Goal: Information Seeking & Learning: Learn about a topic

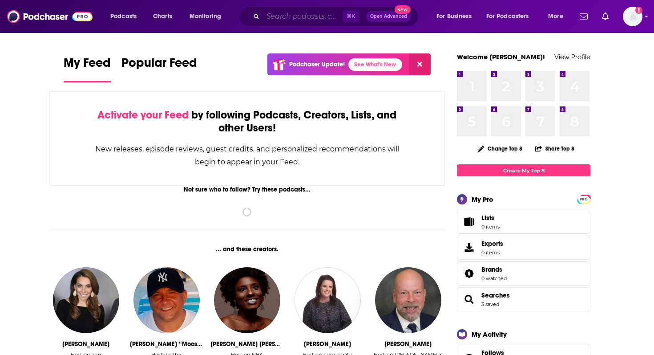
click at [282, 21] on input "Search podcasts, credits, & more..." at bounding box center [303, 16] width 80 height 14
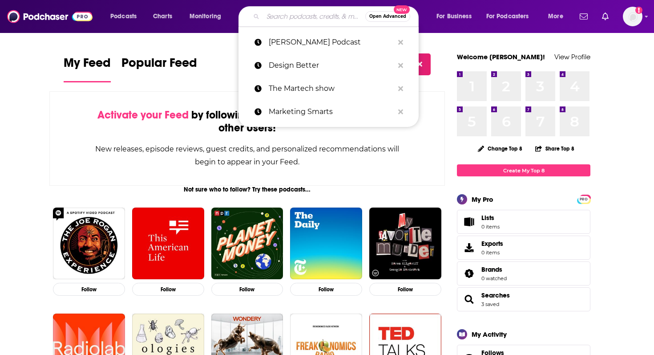
paste input "Electronics Weekly"
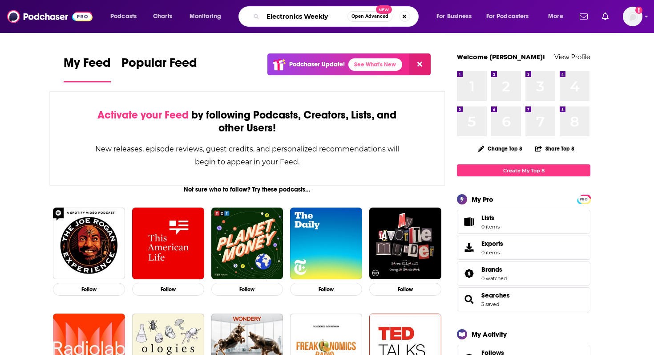
type input "Electronics Weekly"
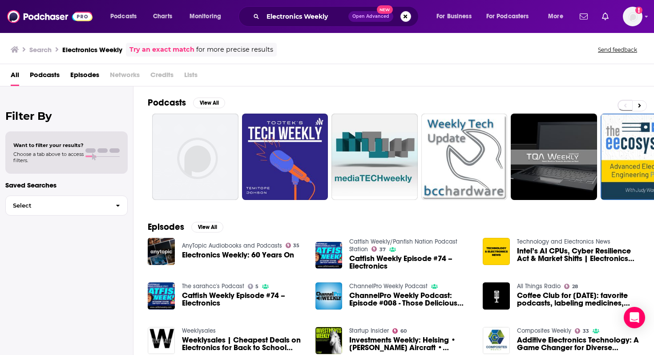
click at [50, 75] on span "Podcasts" at bounding box center [45, 77] width 30 height 18
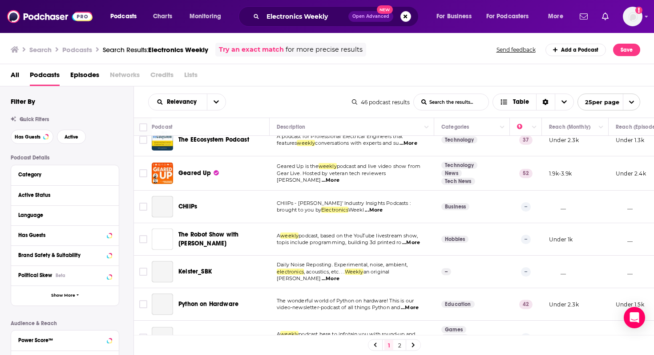
scroll to position [230, 0]
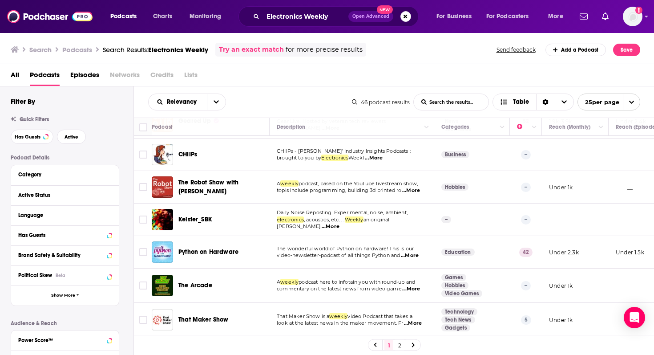
click at [192, 154] on span "CHIIPs" at bounding box center [187, 154] width 19 height 8
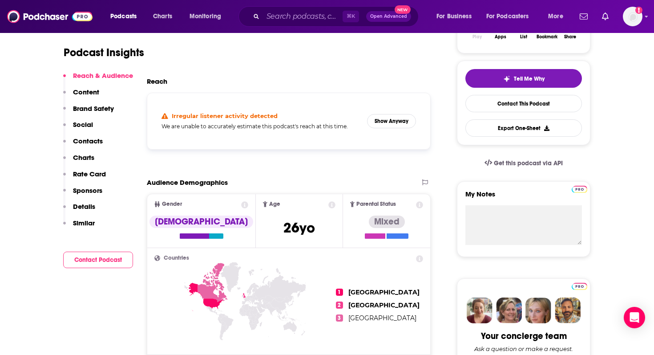
scroll to position [183, 0]
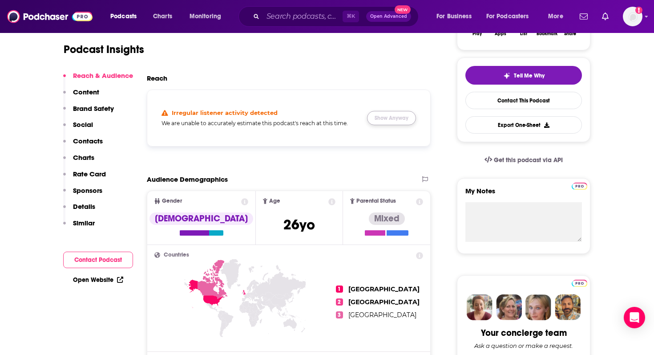
click at [401, 116] on button "Show Anyway" at bounding box center [391, 118] width 49 height 14
